Goal: Check status: Check status

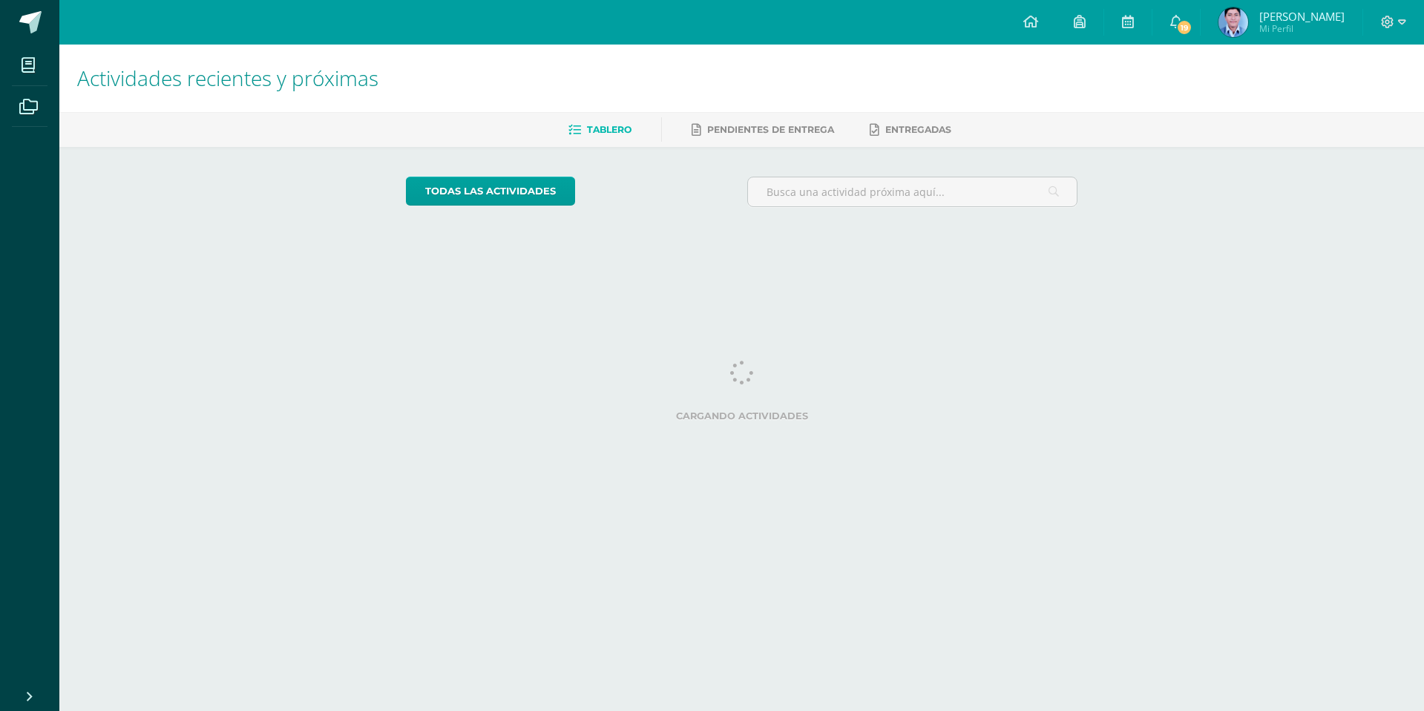
drag, startPoint x: 927, startPoint y: 223, endPoint x: 920, endPoint y: 234, distance: 13.4
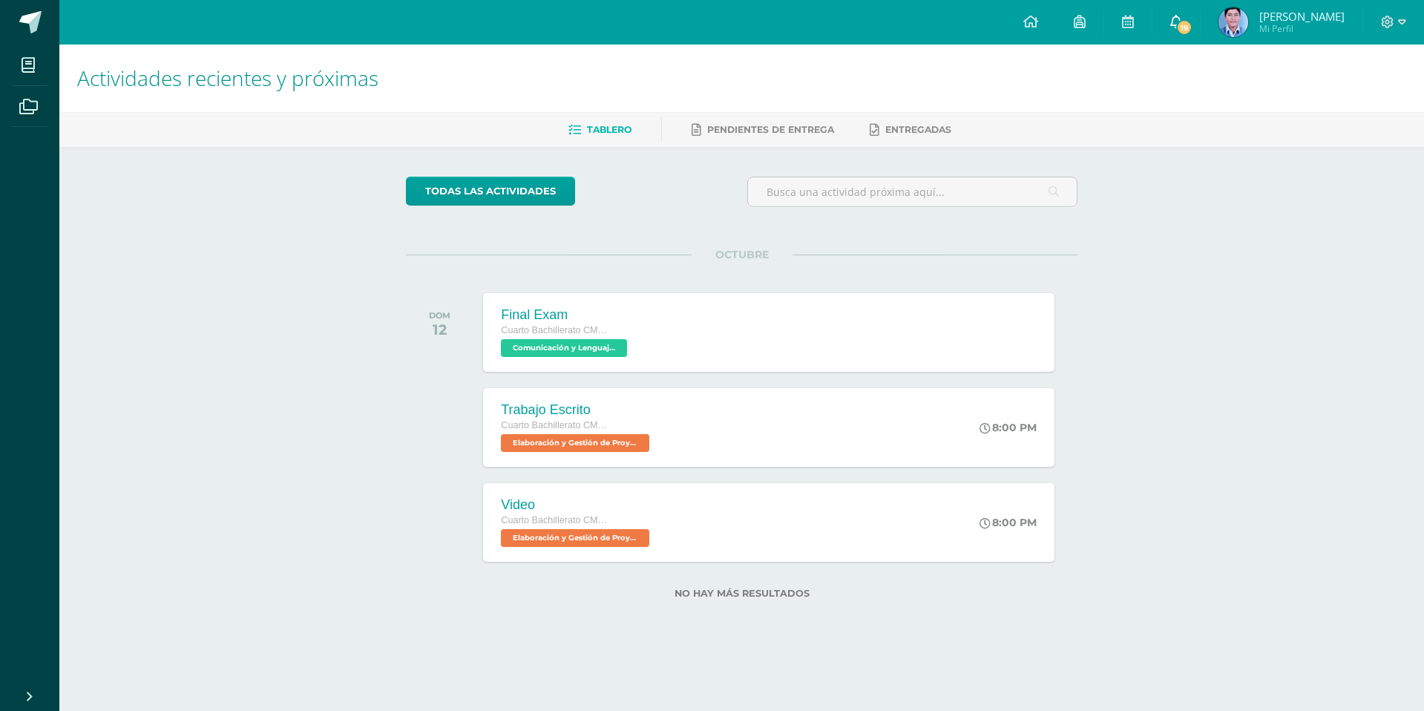
drag, startPoint x: 920, startPoint y: 234, endPoint x: 1197, endPoint y: 26, distance: 346.5
click at [1182, 26] on icon at bounding box center [1176, 21] width 12 height 13
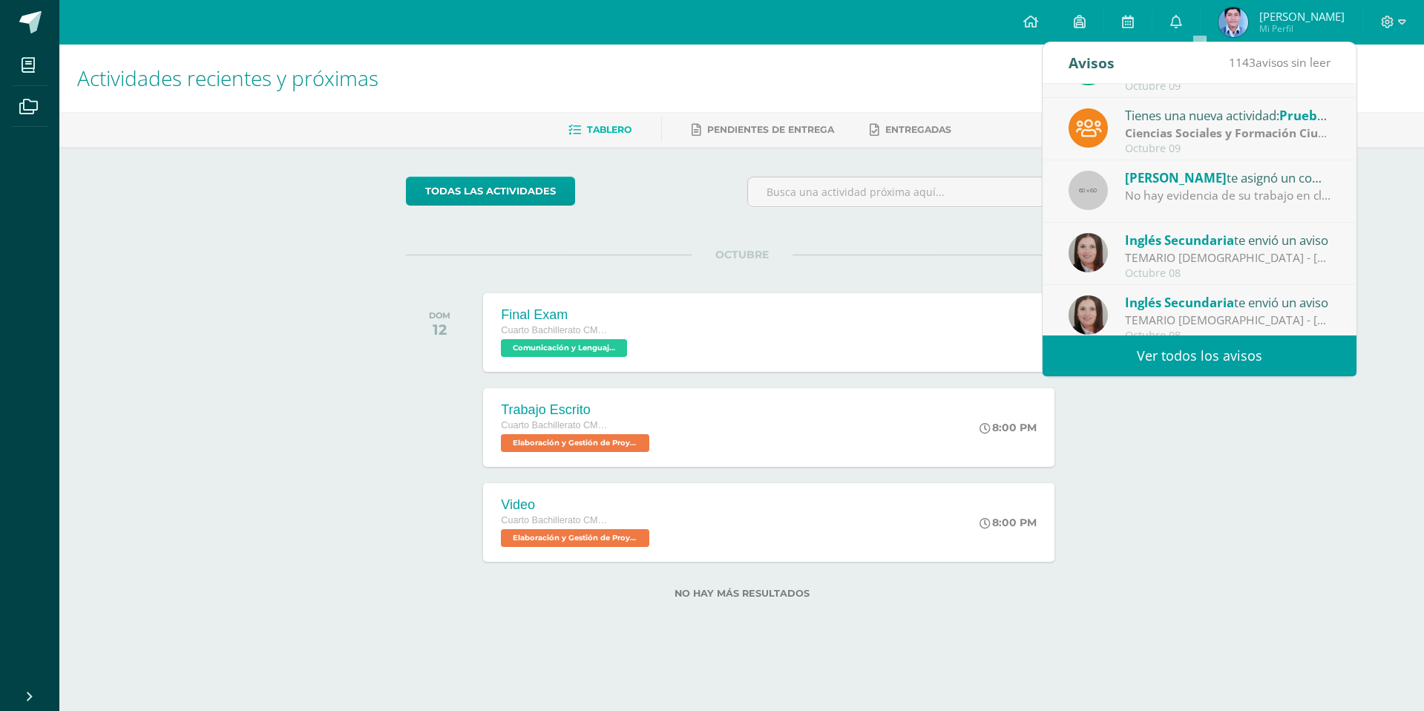
scroll to position [247, 0]
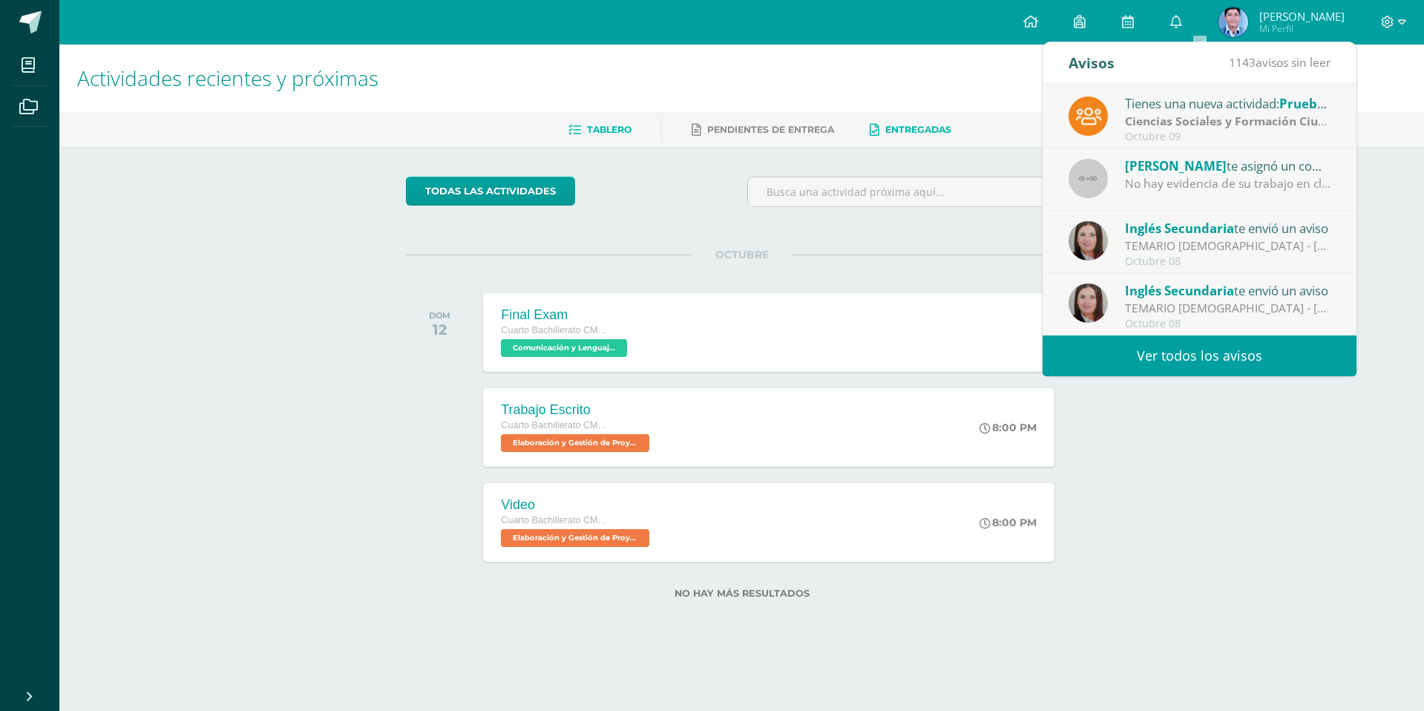
click at [881, 139] on link "Entregadas" at bounding box center [910, 130] width 82 height 24
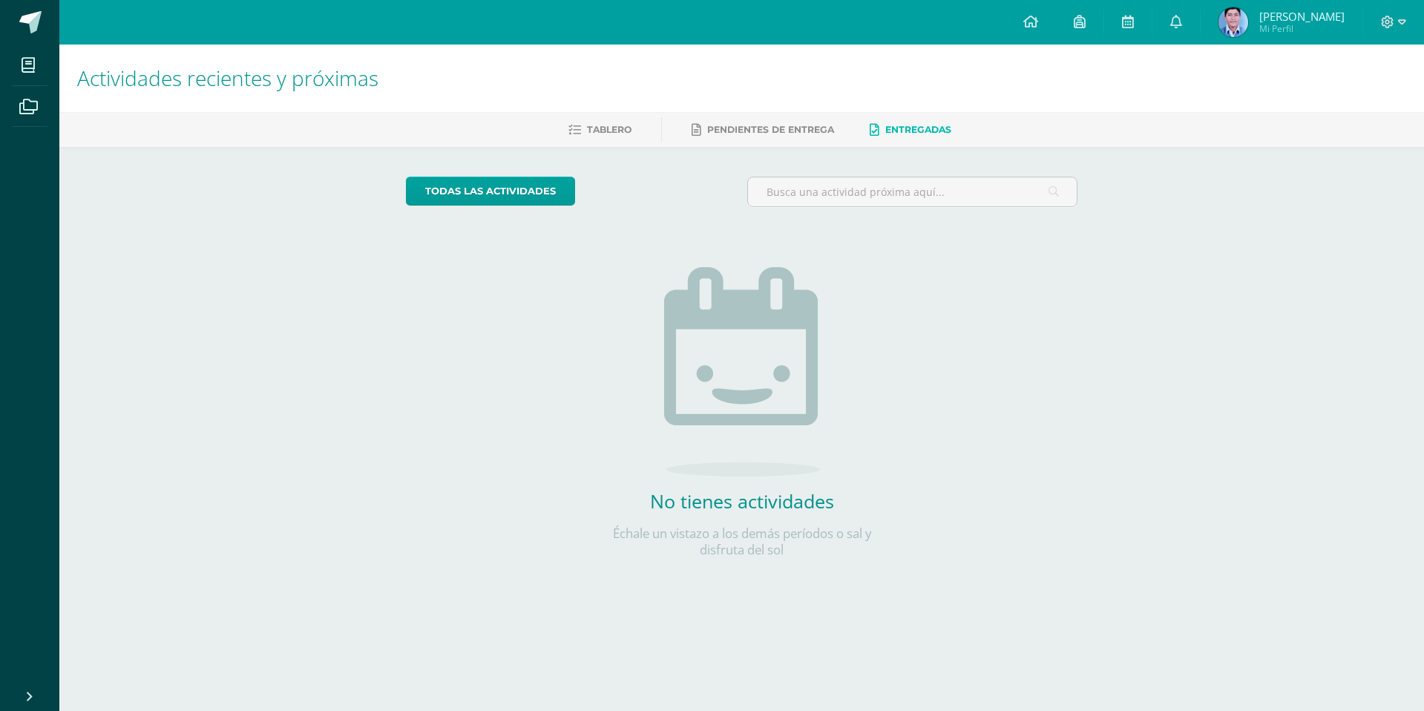
drag, startPoint x: 636, startPoint y: 30, endPoint x: 582, endPoint y: 19, distance: 55.4
drag, startPoint x: 644, startPoint y: 108, endPoint x: 650, endPoint y: 139, distance: 32.4
drag, startPoint x: 650, startPoint y: 139, endPoint x: 1199, endPoint y: 11, distance: 563.8
click at [1199, 11] on link at bounding box center [1175, 22] width 47 height 45
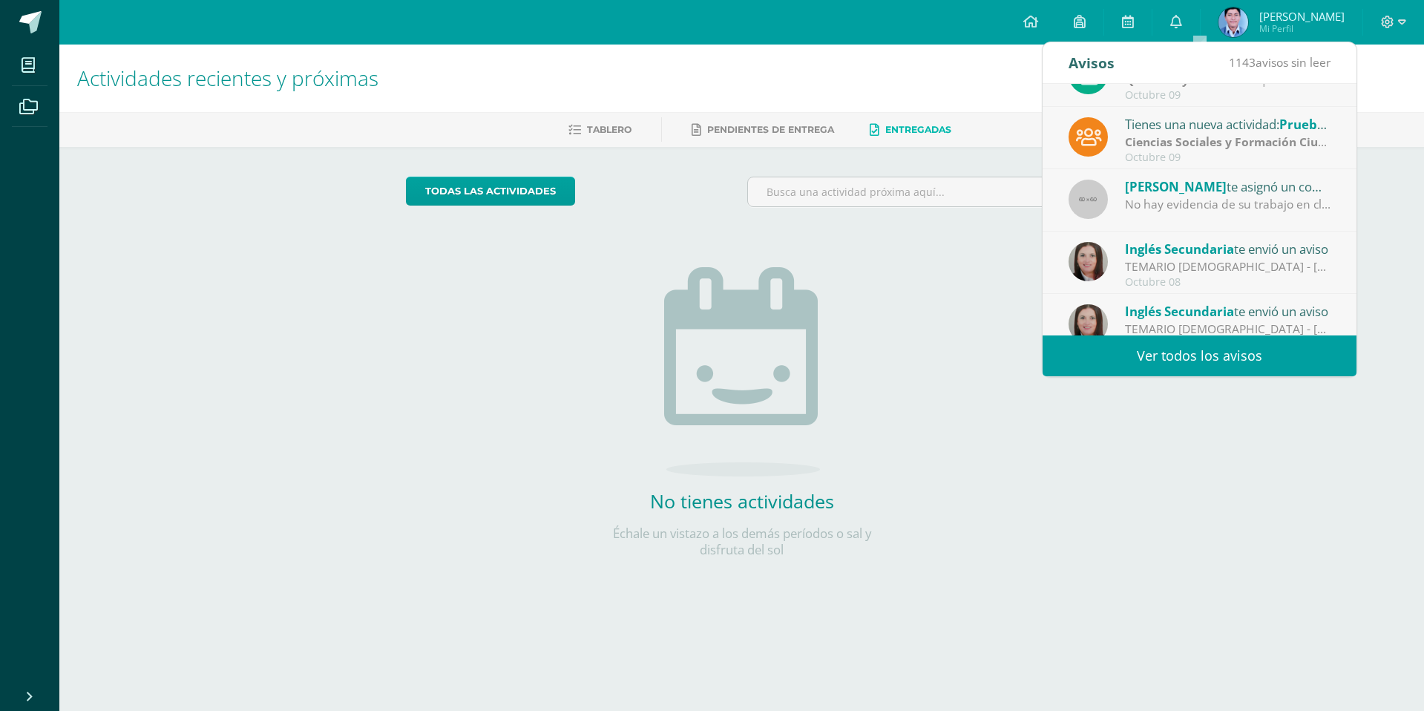
scroll to position [247, 0]
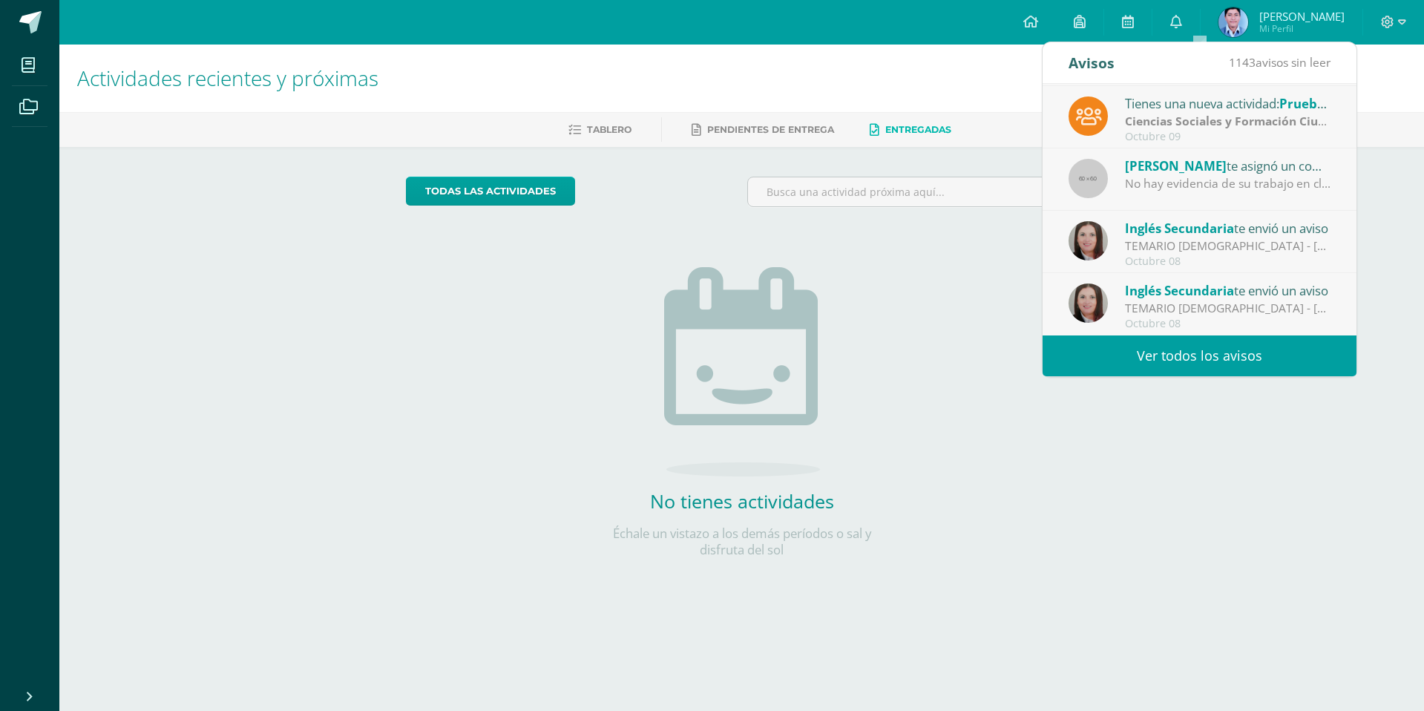
click at [984, 234] on div "todas las Actividades No tienes actividades Échale un vistazo a los demás perío…" at bounding box center [741, 376] width 731 height 458
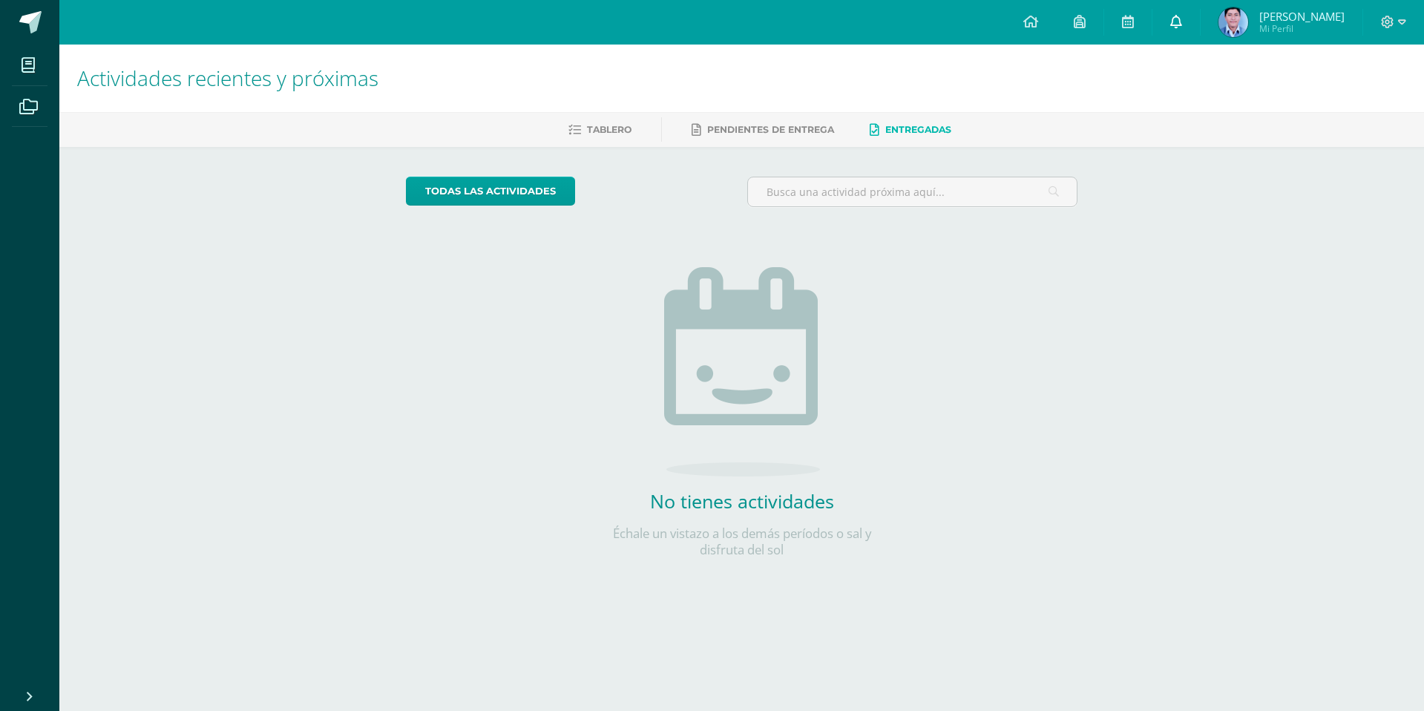
click at [1182, 20] on icon at bounding box center [1176, 21] width 12 height 13
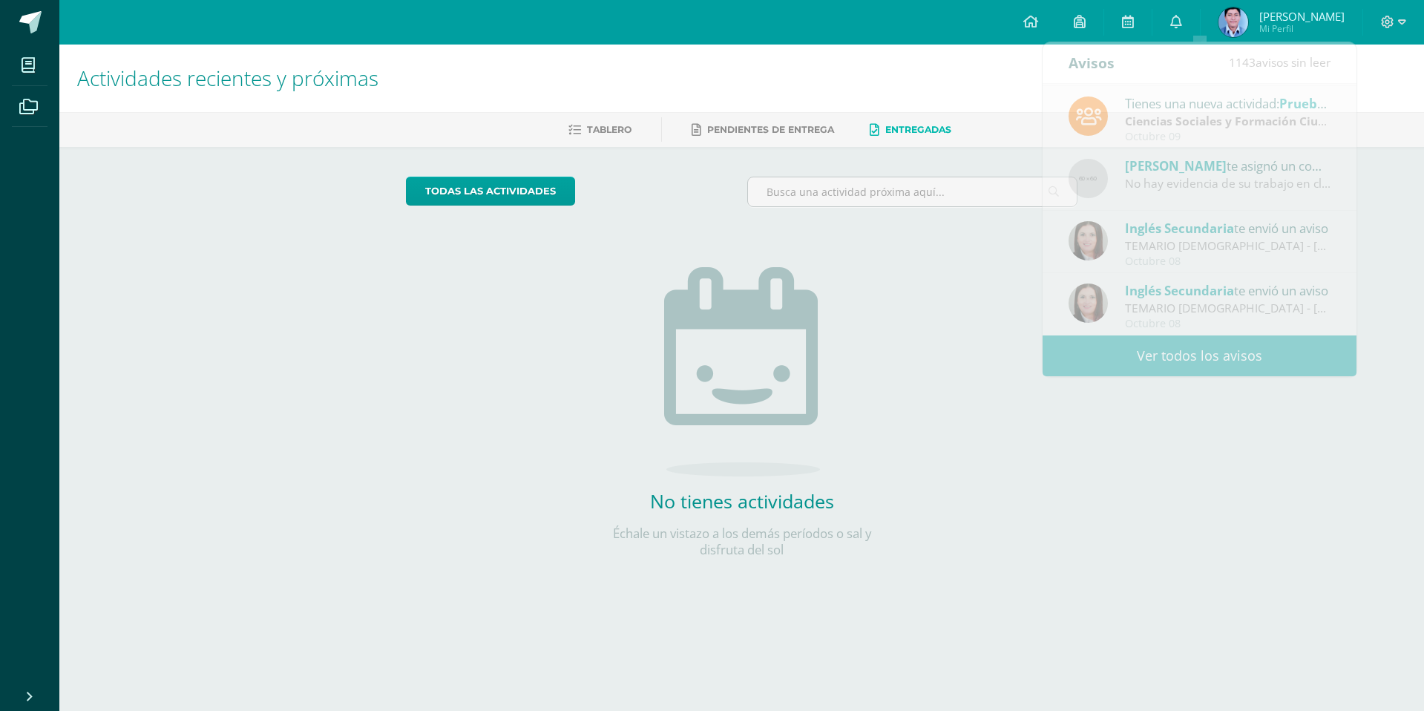
click at [1297, 24] on span "Mi Perfil" at bounding box center [1301, 28] width 85 height 13
